Goal: Navigation & Orientation: Find specific page/section

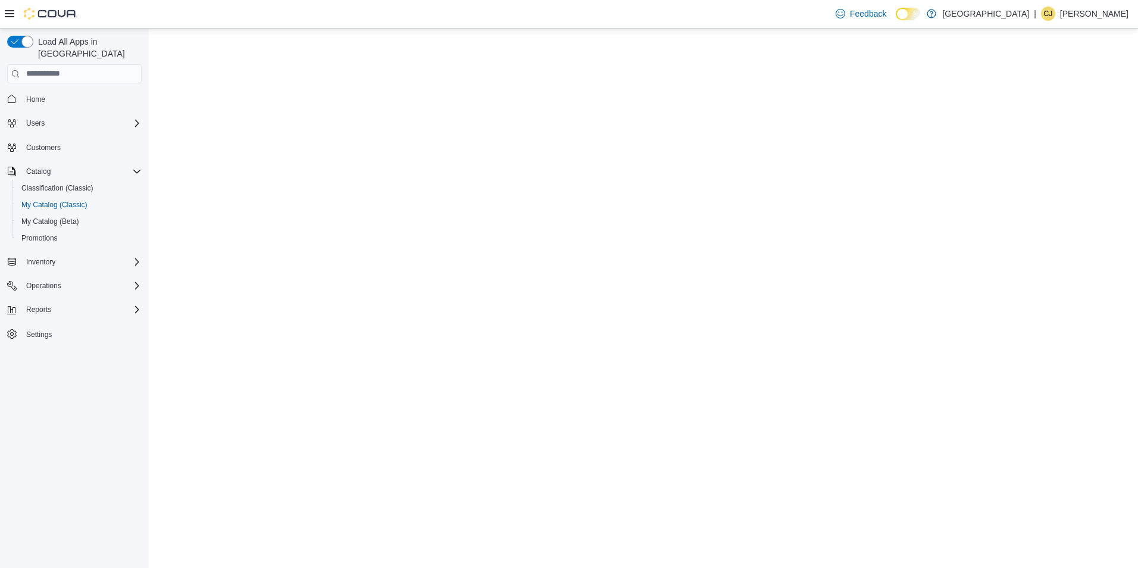
select select "**********"
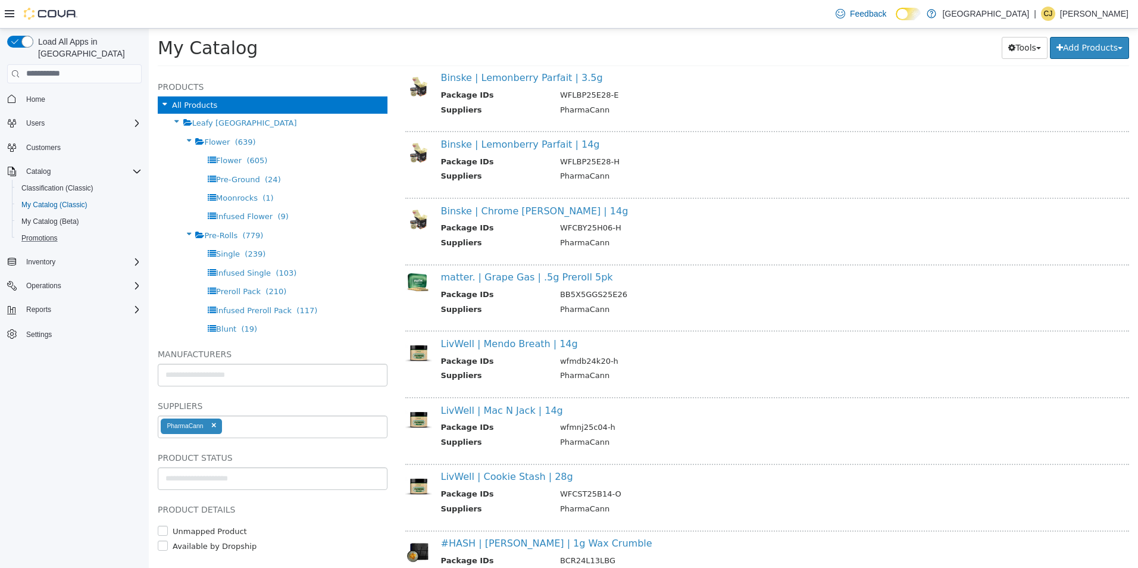
scroll to position [789, 0]
click at [64, 305] on div "Reports" at bounding box center [81, 309] width 120 height 14
click at [67, 275] on div "Operations" at bounding box center [74, 285] width 134 height 21
click at [66, 278] on div "Operations" at bounding box center [81, 285] width 120 height 14
click at [52, 255] on span "Inventory" at bounding box center [40, 262] width 29 height 14
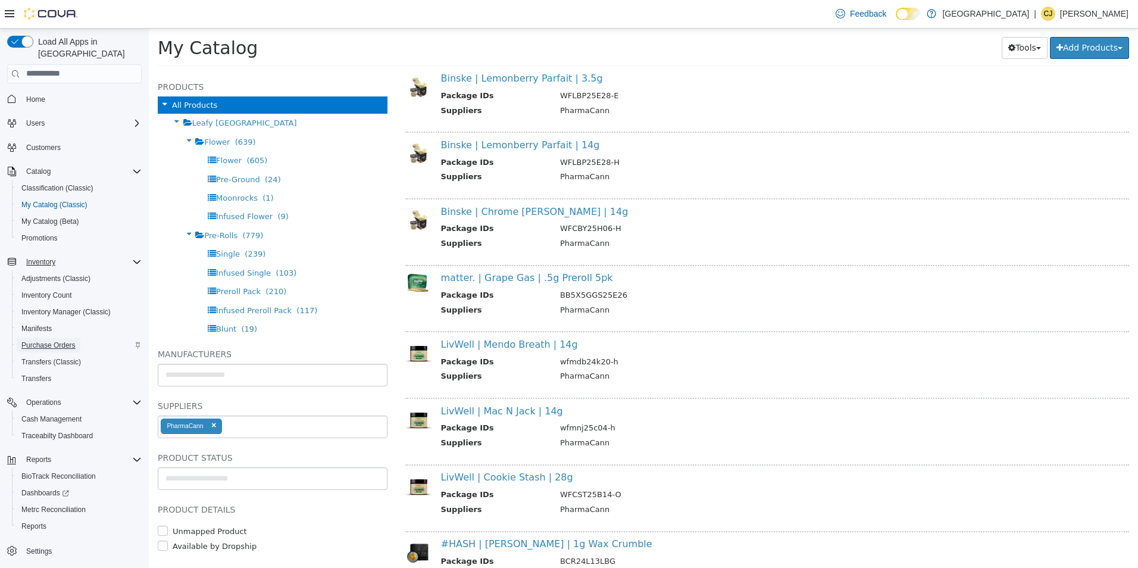
click at [51, 340] on span "Purchase Orders" at bounding box center [48, 345] width 54 height 10
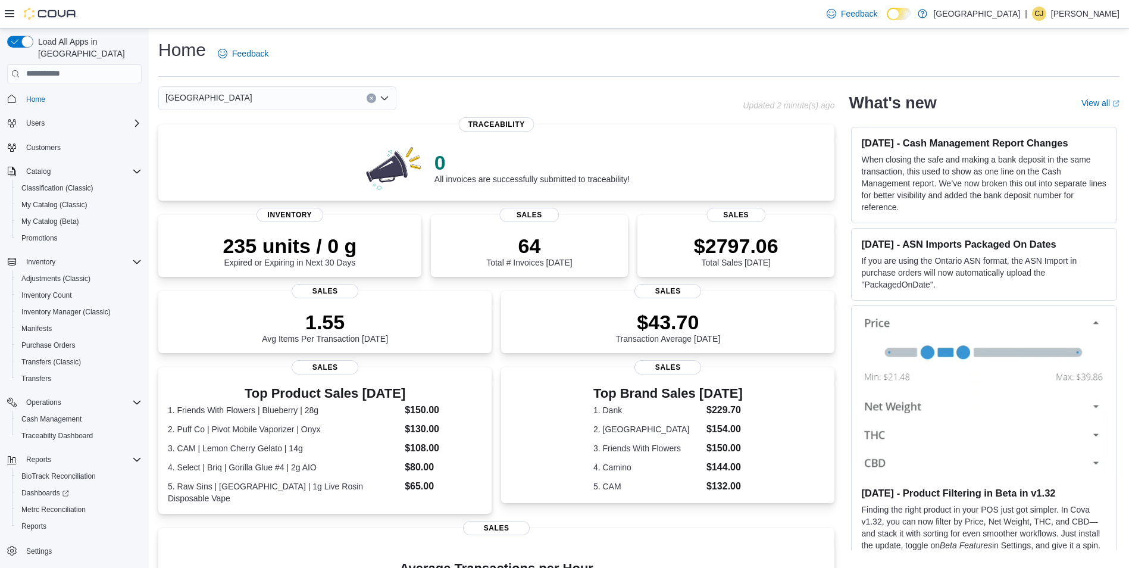
click at [1073, 17] on p "Charles Jagroop" at bounding box center [1085, 14] width 68 height 14
drag, startPoint x: 1056, startPoint y: 115, endPoint x: 1059, endPoint y: 95, distance: 20.4
click at [1057, 116] on span "Sign Out" at bounding box center [1042, 117] width 32 height 12
